Goal: Information Seeking & Learning: Learn about a topic

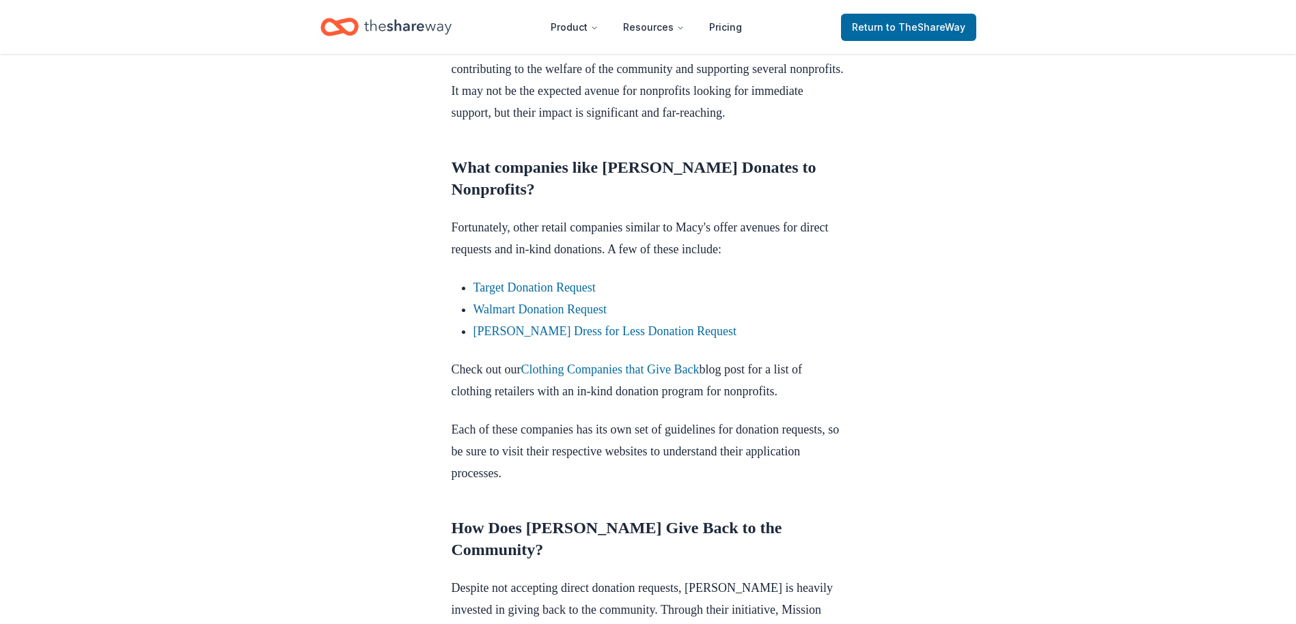
scroll to position [751, 0]
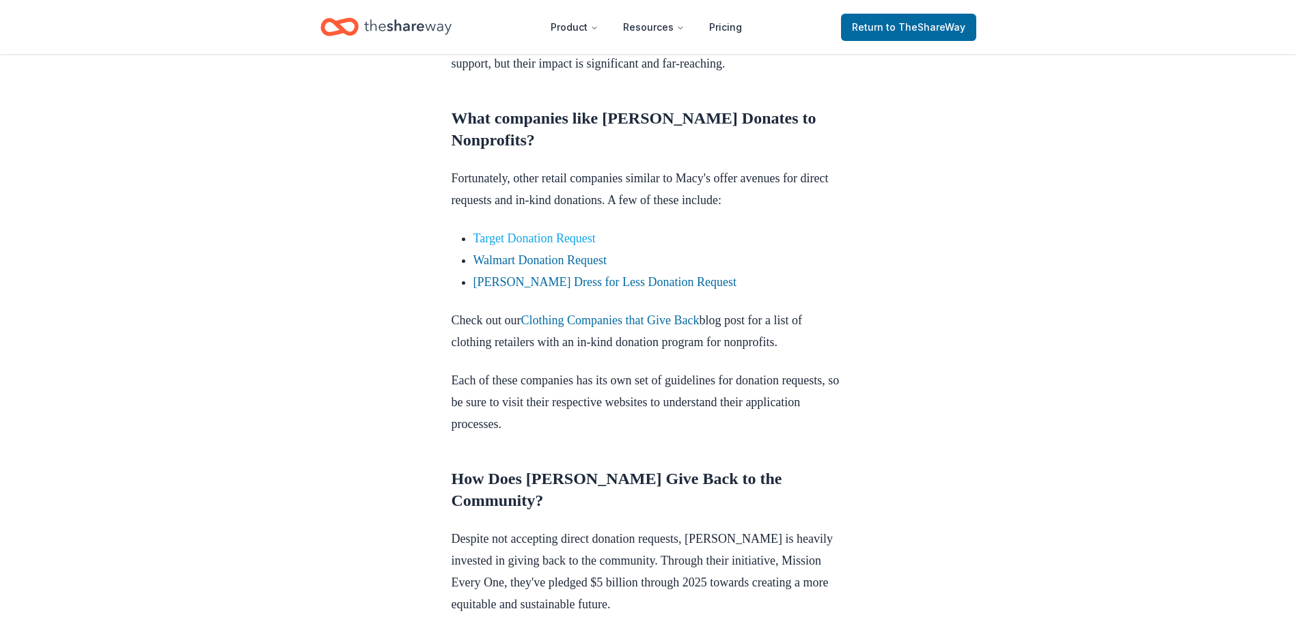
click at [530, 245] on link "Target Donation Request" at bounding box center [534, 239] width 122 height 14
click at [558, 245] on link "Target Donation Request" at bounding box center [534, 239] width 122 height 14
click at [592, 327] on link "Clothing Companies that Give Back" at bounding box center [609, 321] width 178 height 14
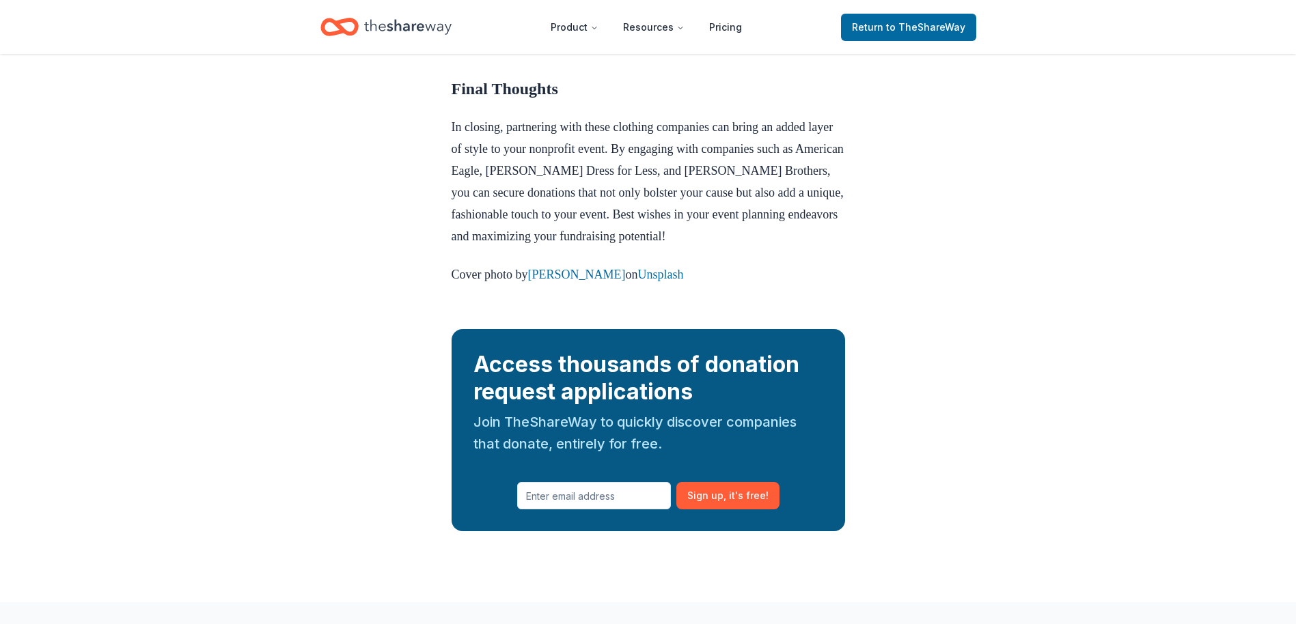
scroll to position [2212, 0]
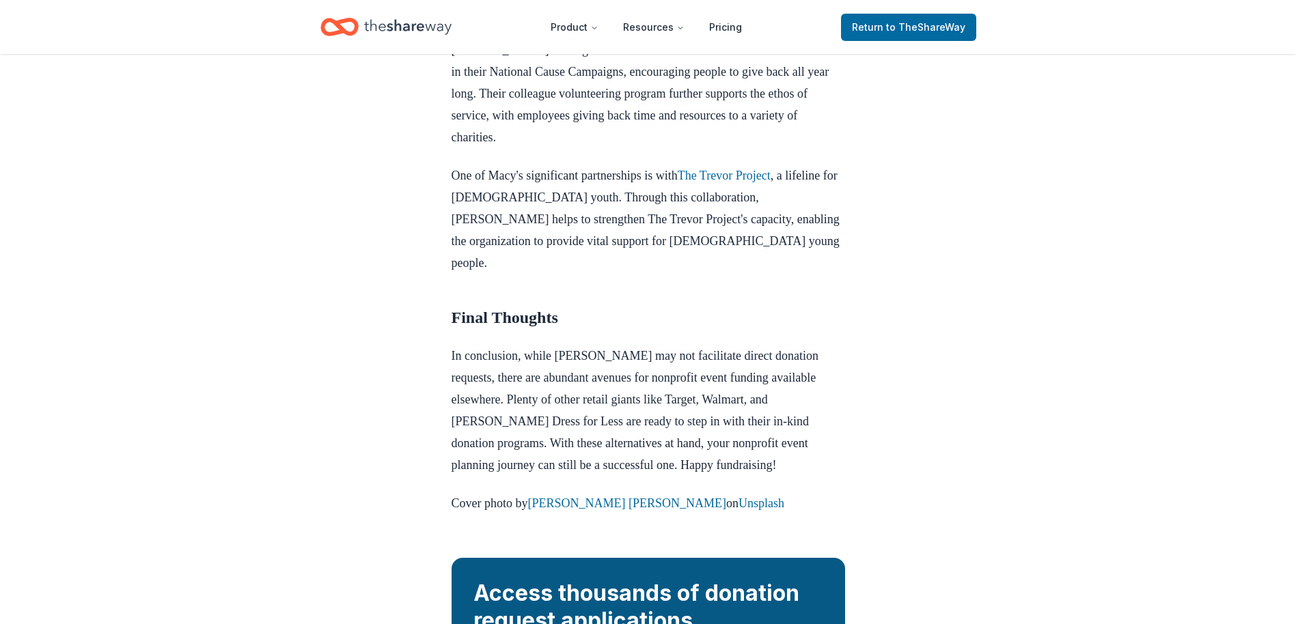
scroll to position [1671, 0]
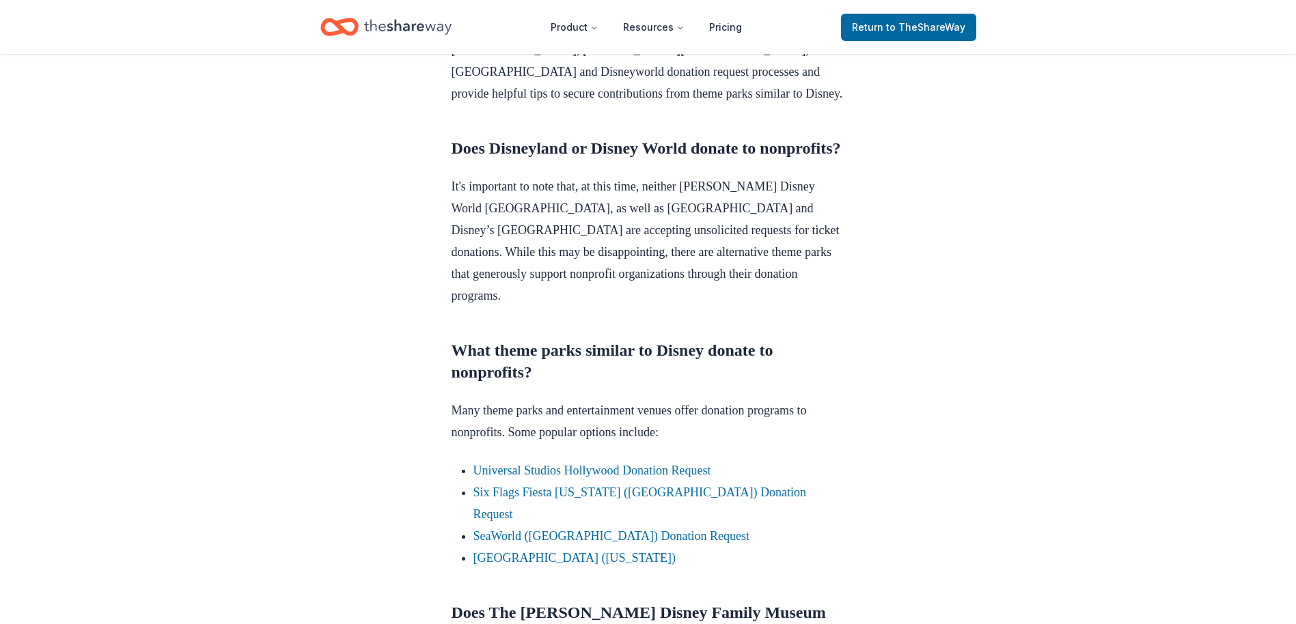
scroll to position [683, 0]
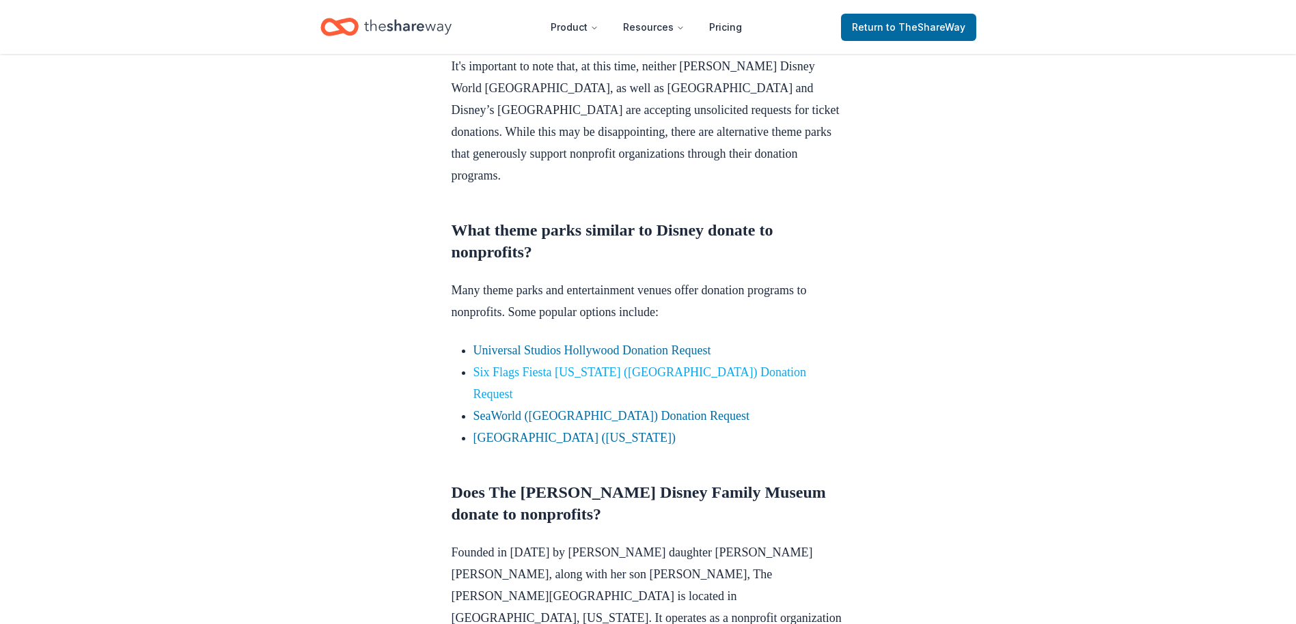
click at [491, 372] on link "Six Flags Fiesta Texas (San Antonio) Donation Request" at bounding box center [639, 383] width 333 height 36
